Goal: Task Accomplishment & Management: Complete application form

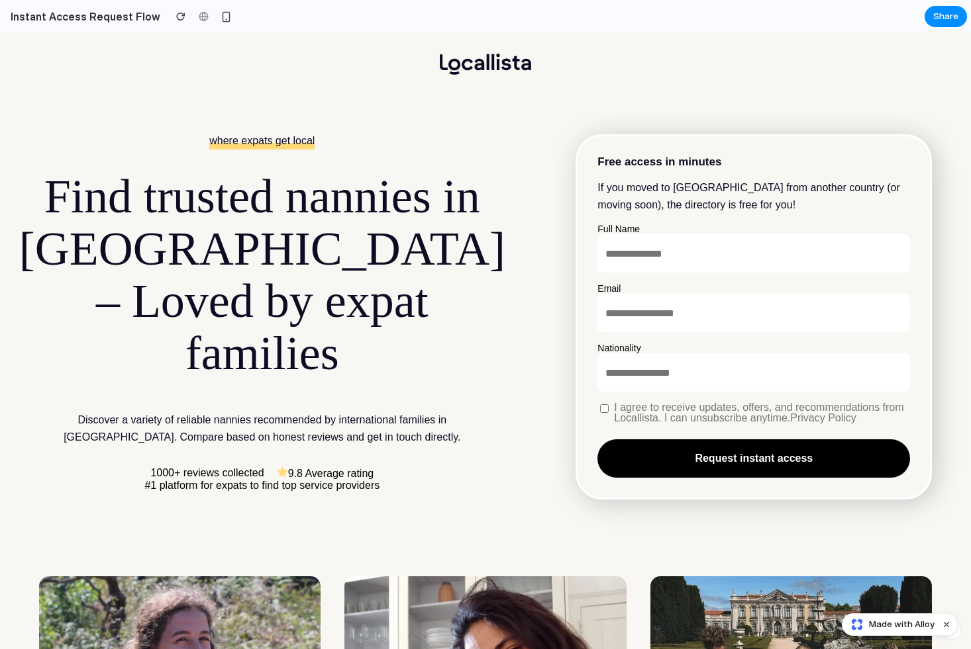
click at [561, 71] on header at bounding box center [485, 64] width 971 height 62
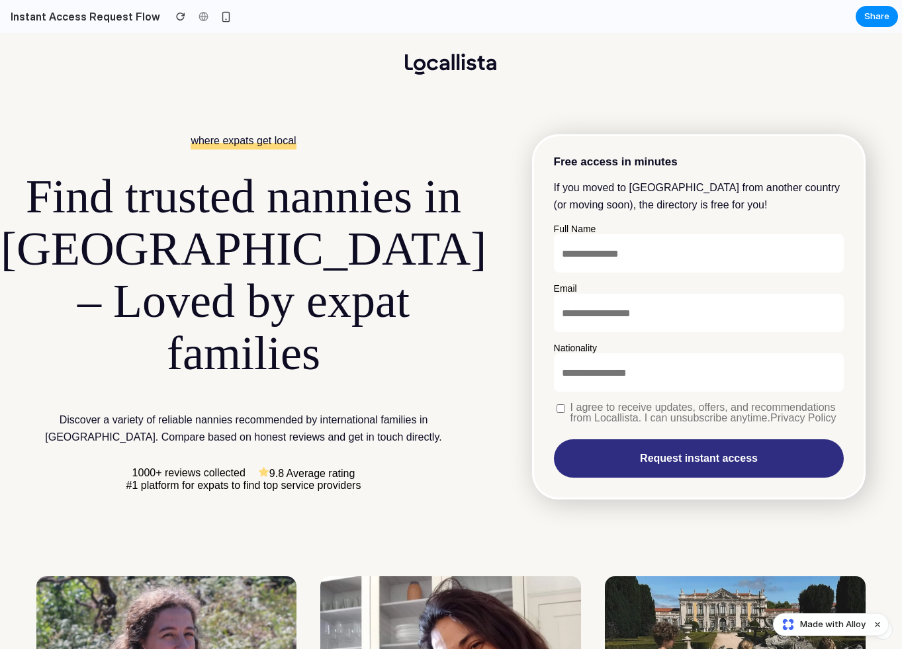
click at [629, 456] on button "Request instant access" at bounding box center [699, 459] width 291 height 38
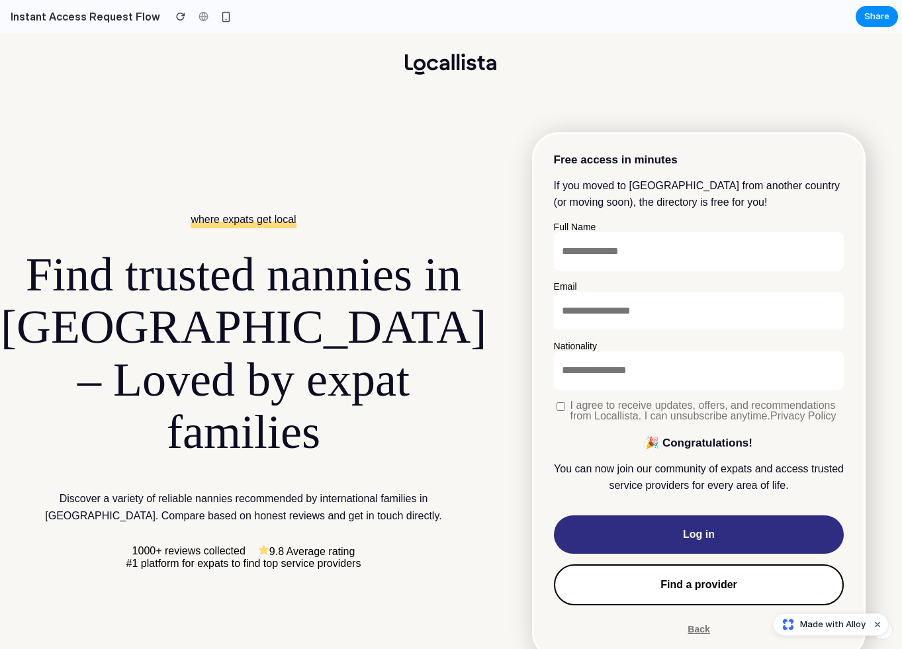
click at [649, 530] on link "Log in" at bounding box center [699, 535] width 291 height 38
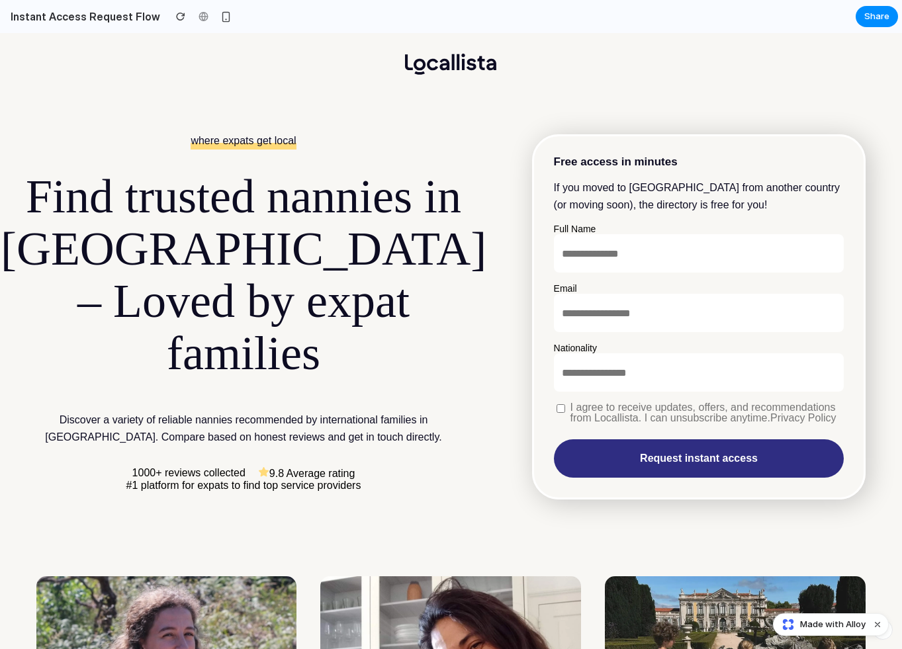
click at [663, 454] on button "Request instant access" at bounding box center [699, 459] width 291 height 38
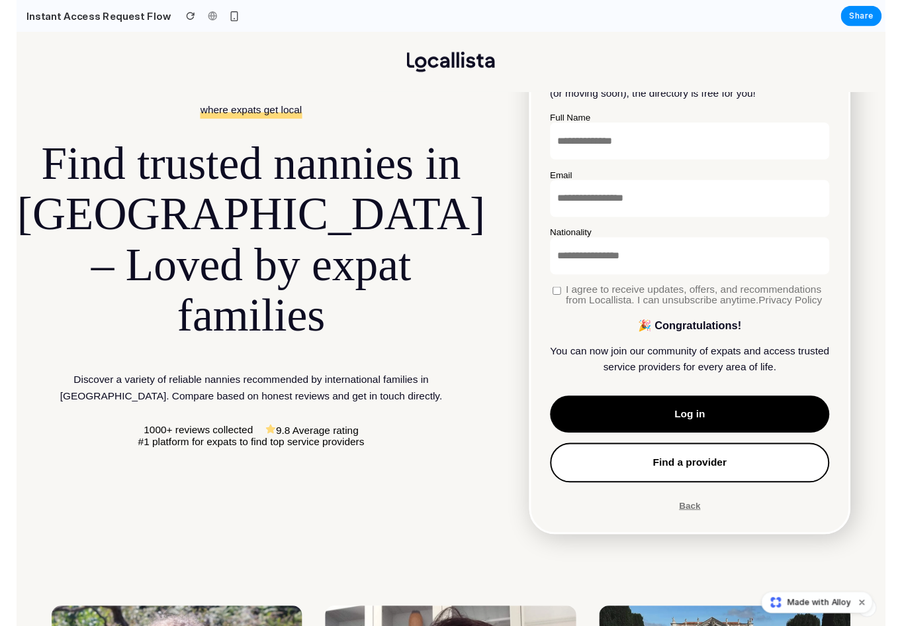
scroll to position [110, 0]
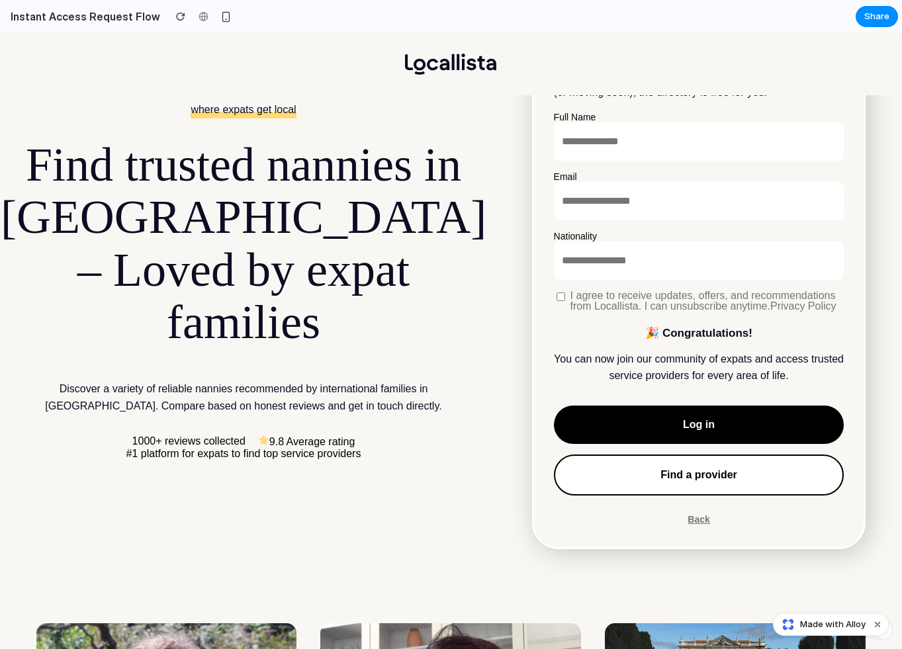
click at [95, 192] on h1 "Find trusted nannies in [GEOGRAPHIC_DATA] – Loved by expat families" at bounding box center [244, 244] width 486 height 210
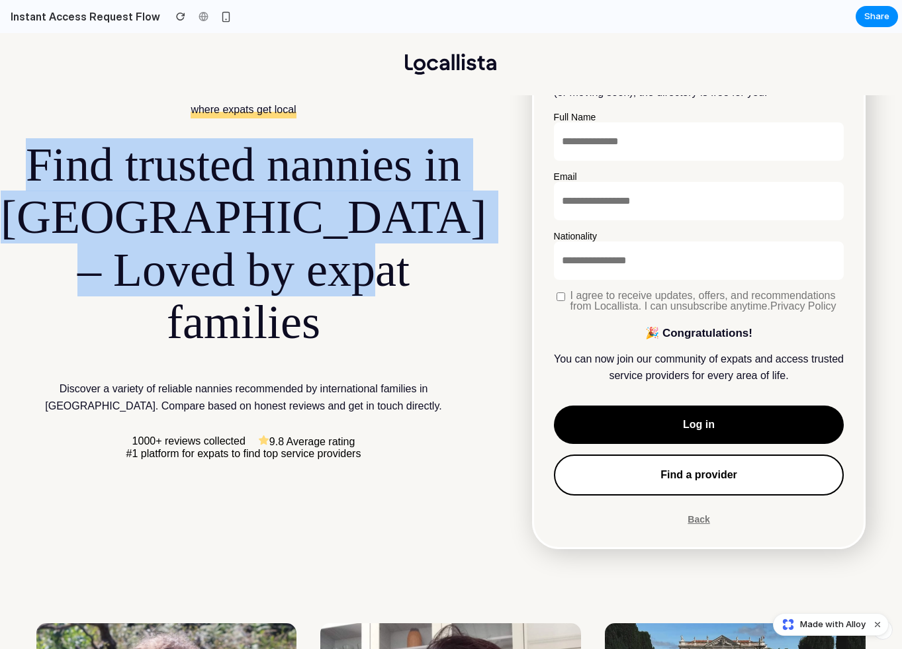
drag, startPoint x: 95, startPoint y: 192, endPoint x: 312, endPoint y: 295, distance: 239.6
click at [312, 295] on h1 "Find trusted nannies in [GEOGRAPHIC_DATA] – Loved by expat families" at bounding box center [244, 244] width 486 height 210
click at [310, 259] on h1 "Find trusted nannies in [GEOGRAPHIC_DATA] – Loved by expat families" at bounding box center [244, 244] width 486 height 210
